Goal: Transaction & Acquisition: Download file/media

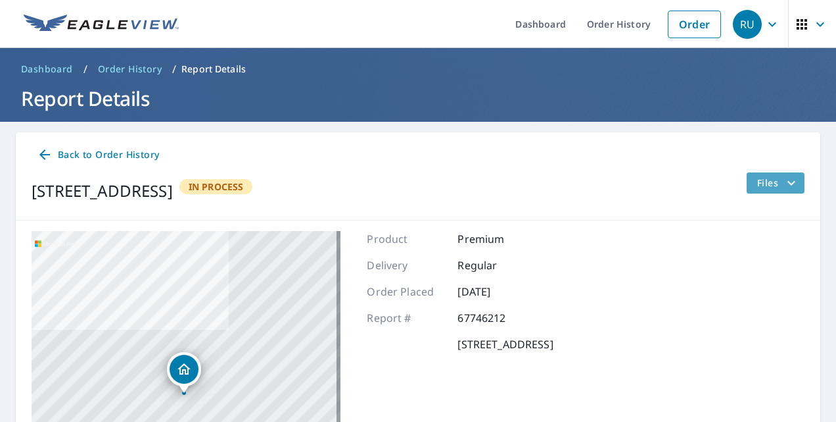
click at [784, 179] on icon "filesDropdownBtn-67746212" at bounding box center [792, 183] width 16 height 16
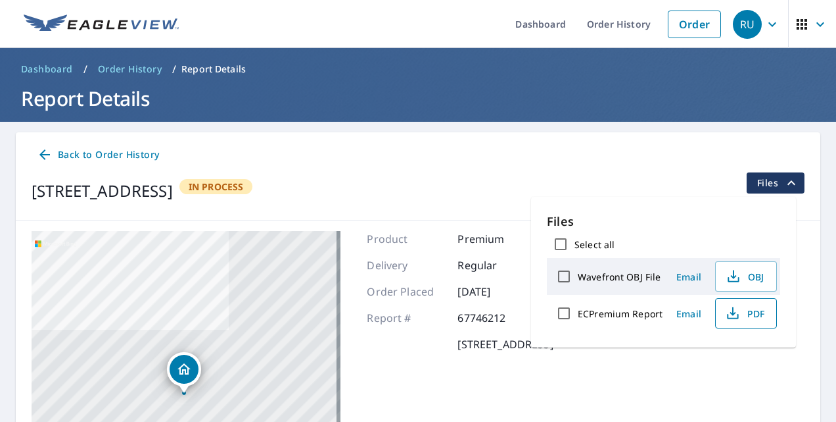
click at [742, 320] on button "PDF" at bounding box center [746, 313] width 62 height 30
